Goal: Find specific page/section: Find specific page/section

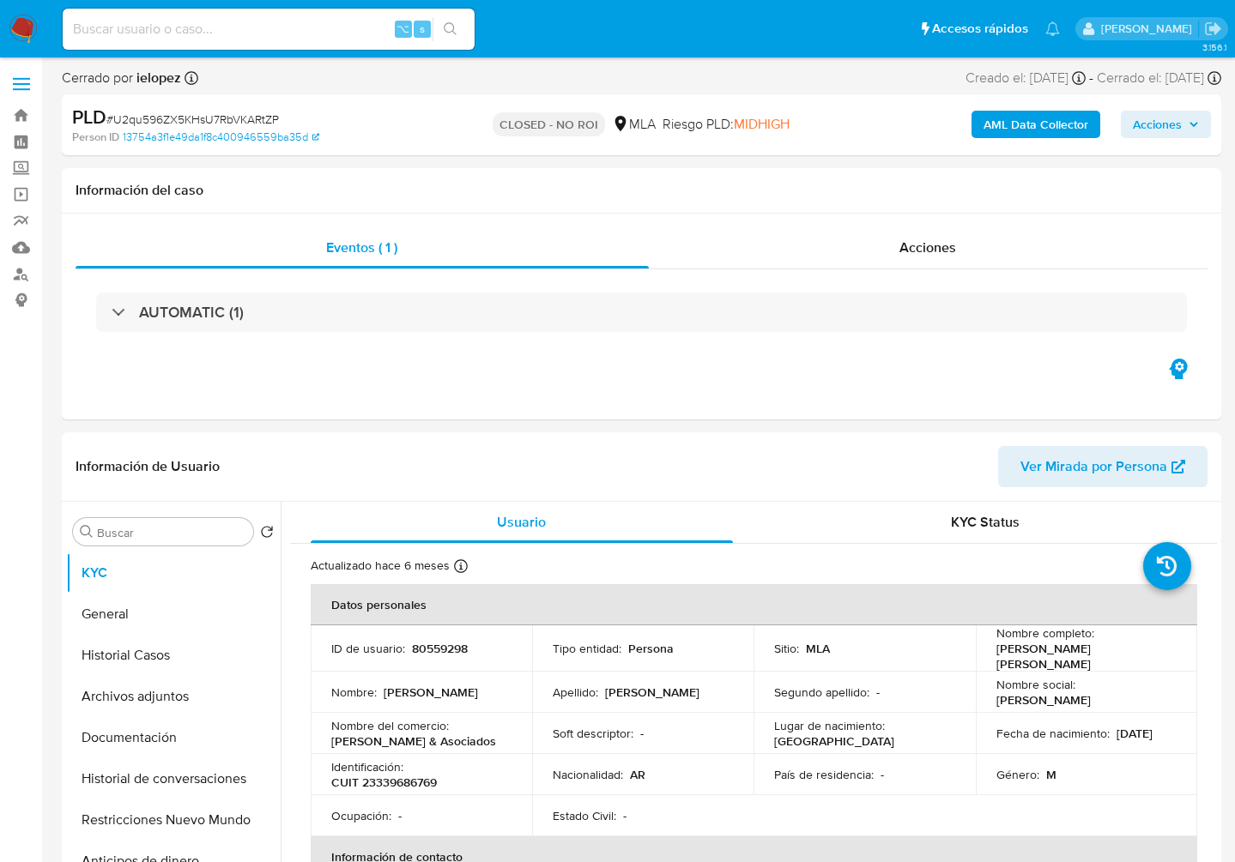
select select "10"
click at [178, 28] on input at bounding box center [269, 29] width 412 height 22
paste input "zxeDxLXkNFwFEaEq57jNTO7R"
type input "zxeDxLXkNFwFEaEq57jNTO7R"
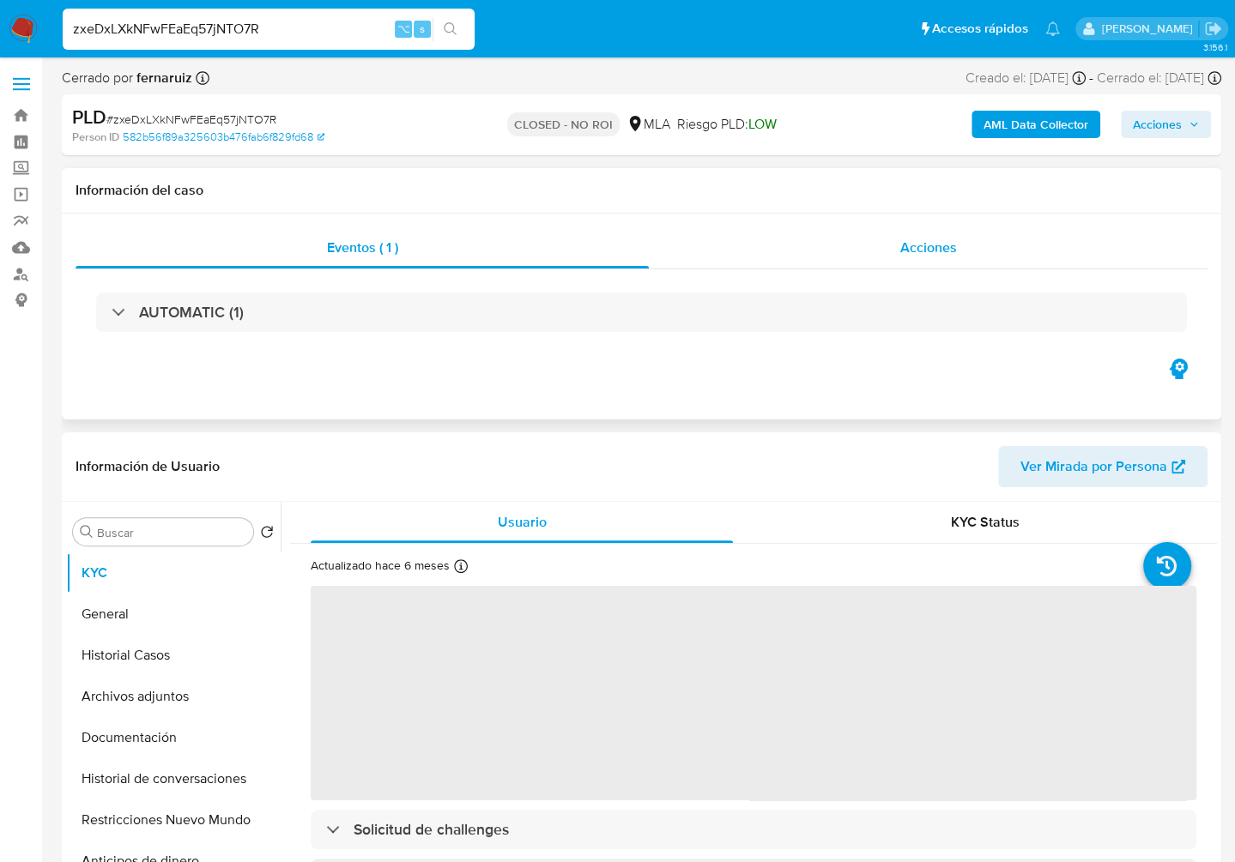
click at [939, 235] on div "Acciones" at bounding box center [928, 247] width 559 height 41
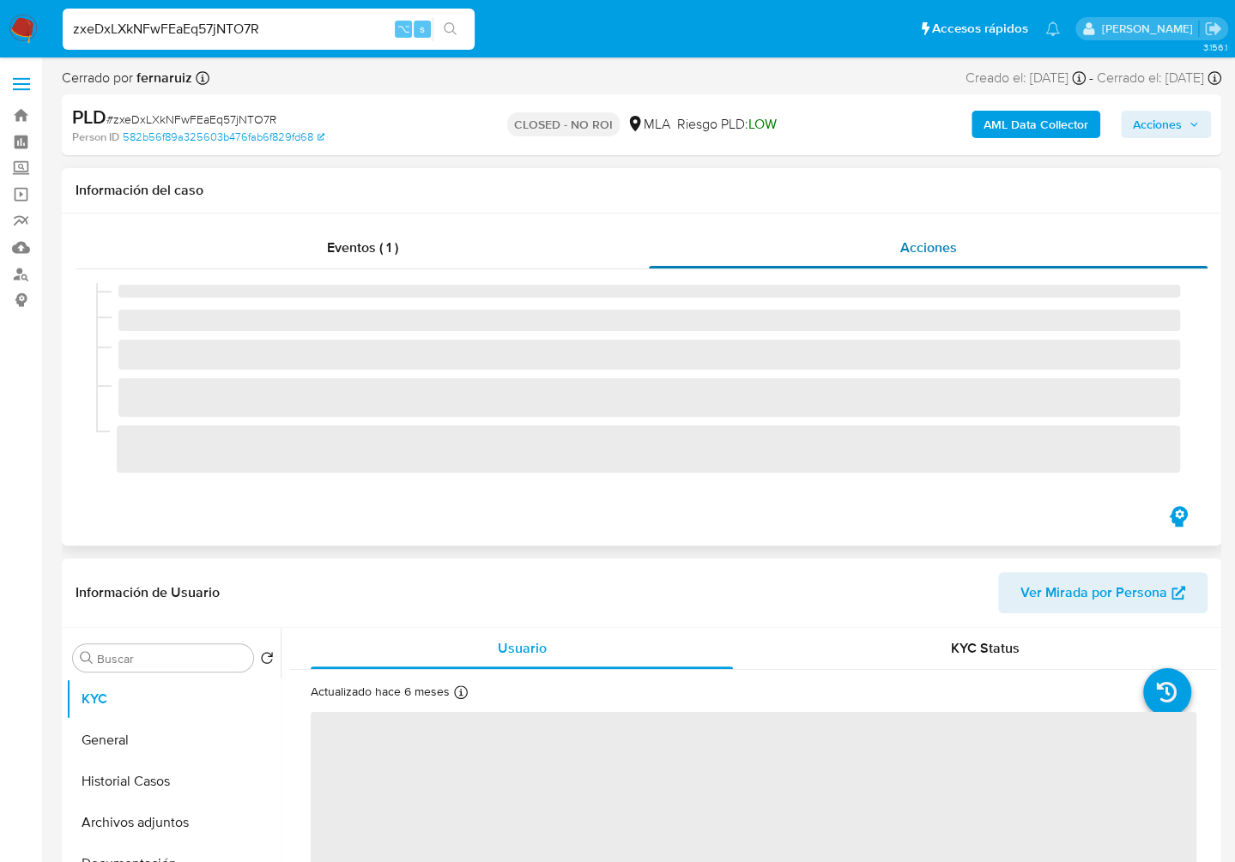
select select "10"
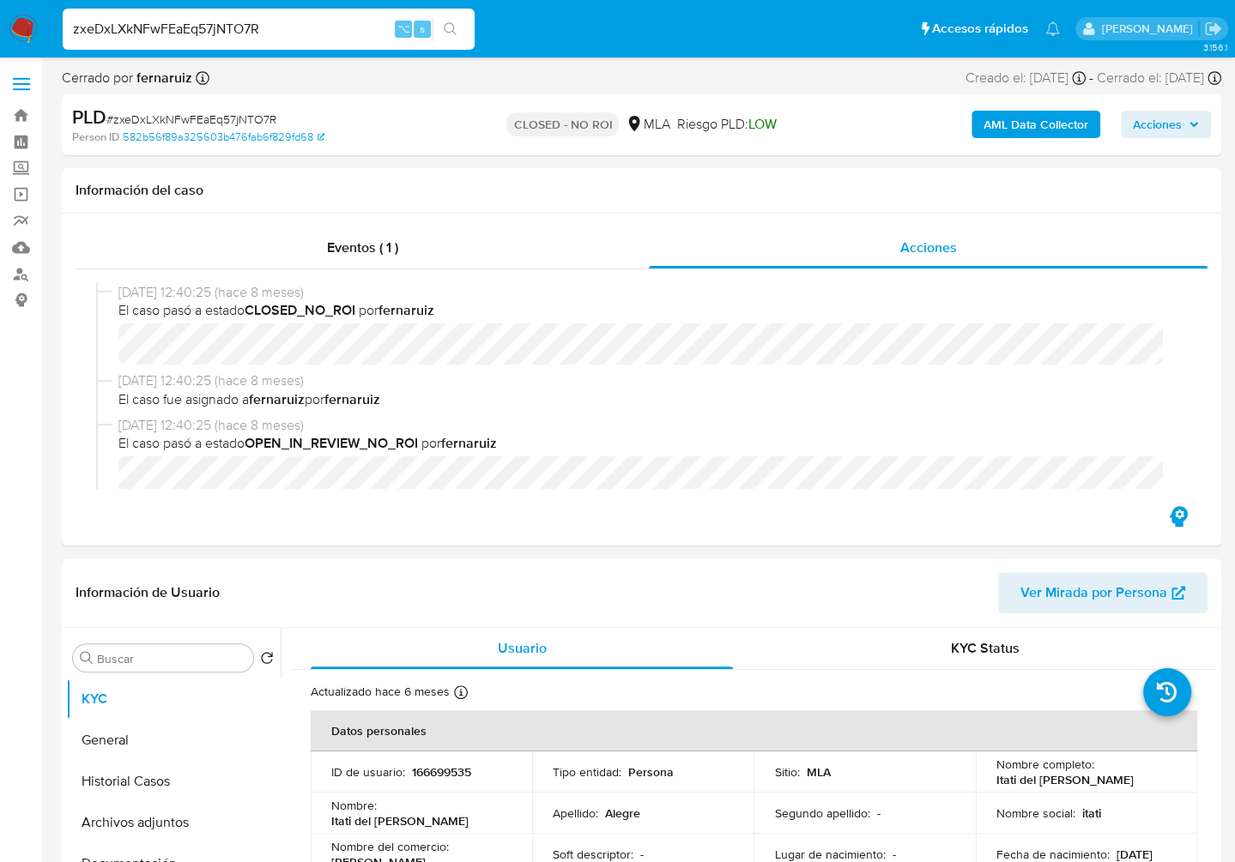
click at [319, 27] on input "zxeDxLXkNFwFEaEq57jNTO7R" at bounding box center [269, 29] width 412 height 22
paste input "zxeDxLXkNFwFEaEq57jNTO7R"
click at [319, 27] on input "zxeDxLXkNFwFEaEq57jNTO7RzxeDxLXkNFwFEaEq57jNTO7R" at bounding box center [269, 29] width 412 height 22
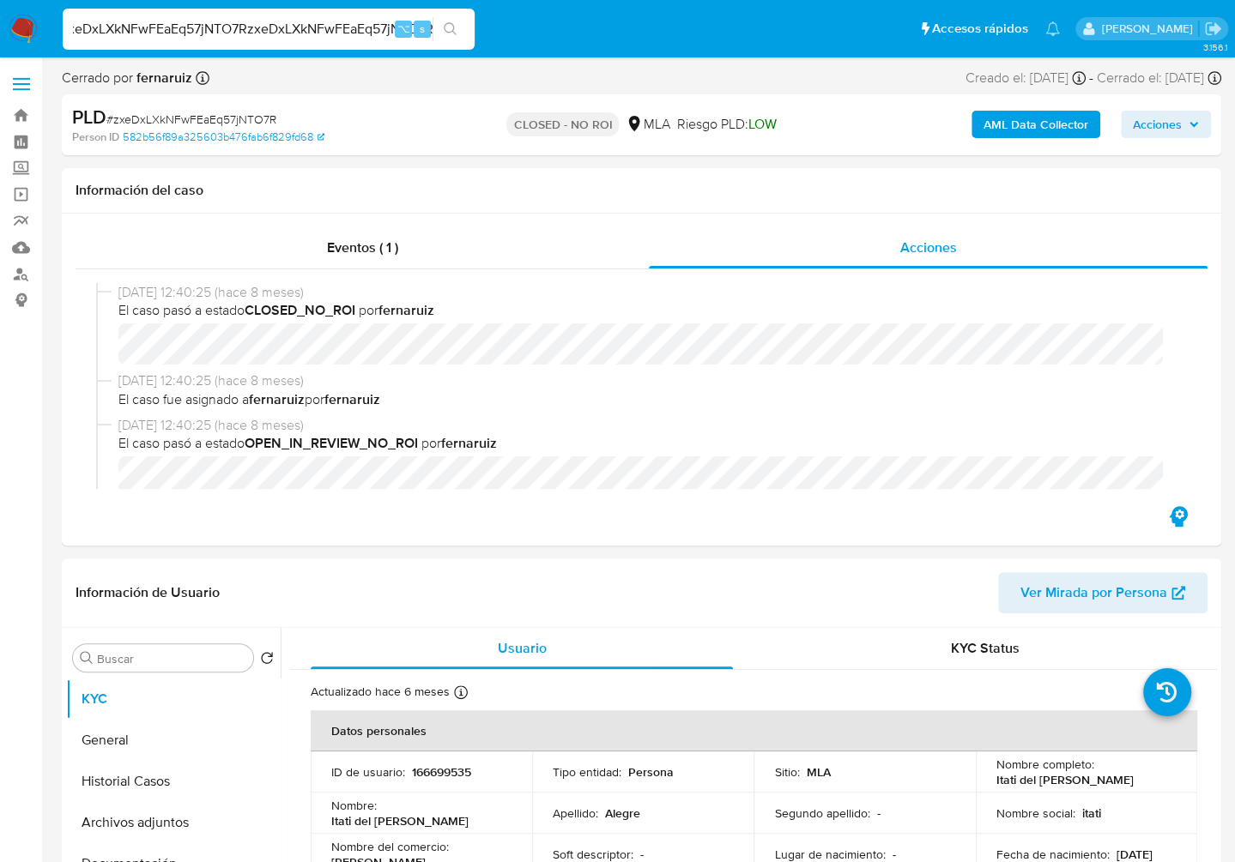
paste input
type input "zxeDxLXkNFwFEaEq57jNTO7R"
click at [522, 224] on div "Eventos ( 1 ) Acciones [DATE] 12:40:25 (hace 8 meses) El caso pasó a estado CLO…" at bounding box center [641, 380] width 1159 height 332
click at [925, 240] on span "Acciones" at bounding box center [927, 248] width 57 height 20
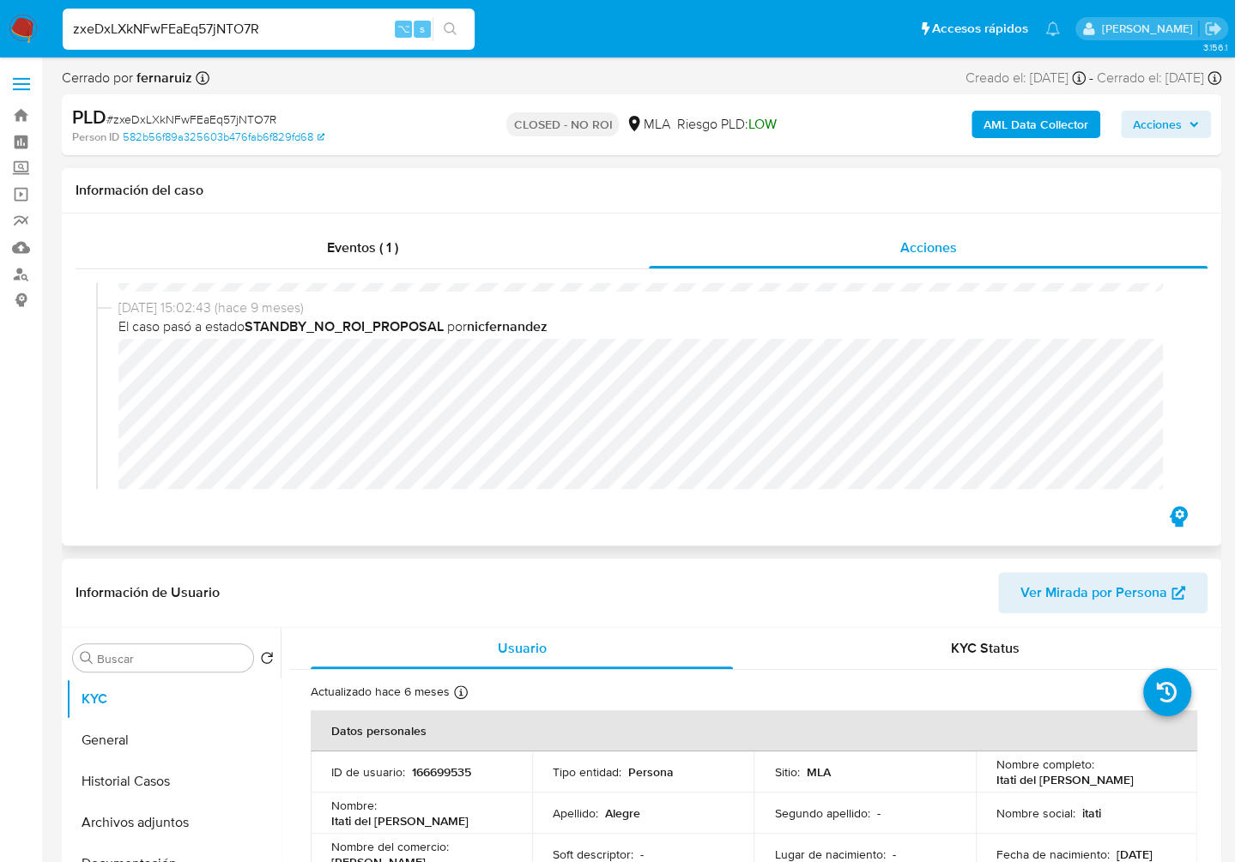
scroll to position [335, 0]
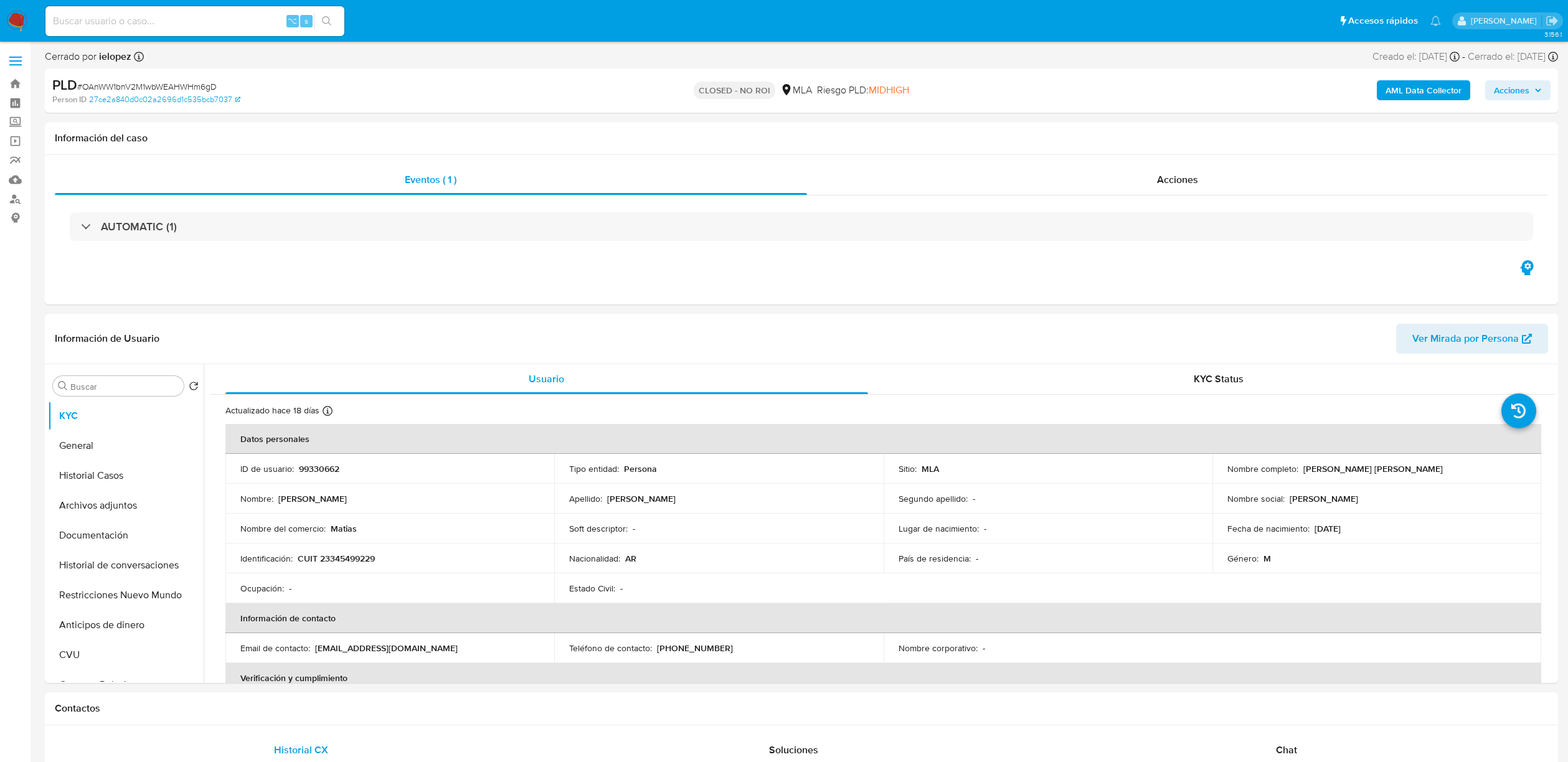
select select "10"
